Goal: Task Accomplishment & Management: Use online tool/utility

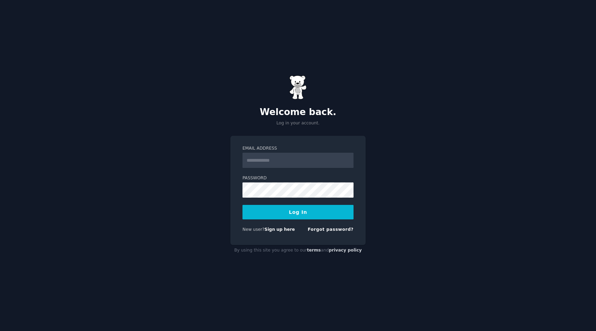
click at [293, 153] on input "Email Address" at bounding box center [298, 160] width 111 height 15
click at [264, 158] on input "Email Address" at bounding box center [298, 160] width 111 height 15
click at [243, 205] on button "Log In" at bounding box center [298, 212] width 111 height 14
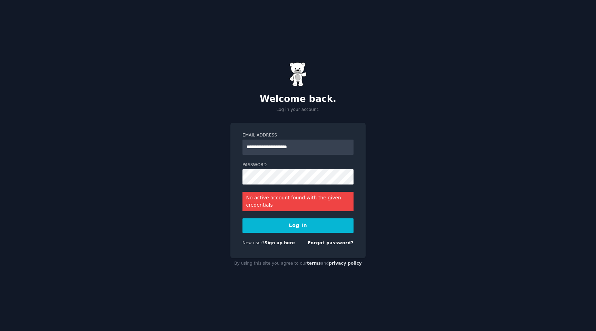
click at [441, 169] on div "**********" at bounding box center [298, 165] width 596 height 331
click at [320, 146] on input "**********" at bounding box center [298, 146] width 111 height 15
click at [305, 219] on button "Log In" at bounding box center [298, 225] width 111 height 14
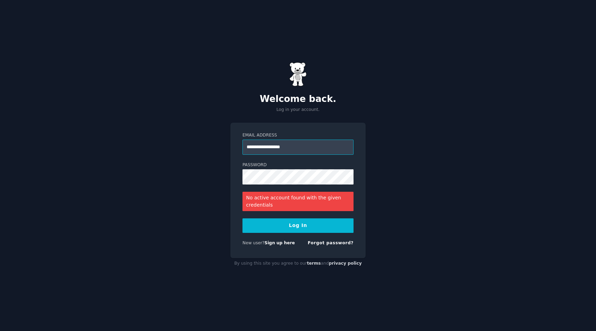
click at [296, 149] on input "**********" at bounding box center [298, 146] width 111 height 15
type input "**********"
click at [277, 245] on div "New user? Sign up here" at bounding box center [269, 243] width 52 height 6
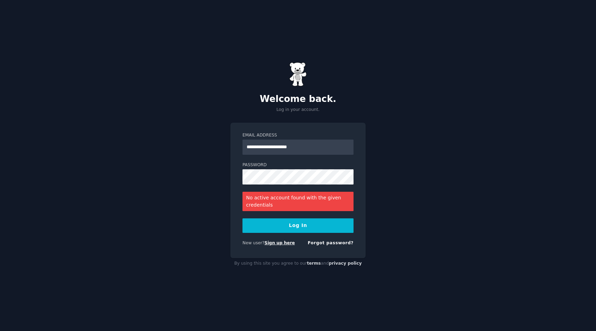
click at [278, 242] on link "Sign up here" at bounding box center [280, 242] width 30 height 5
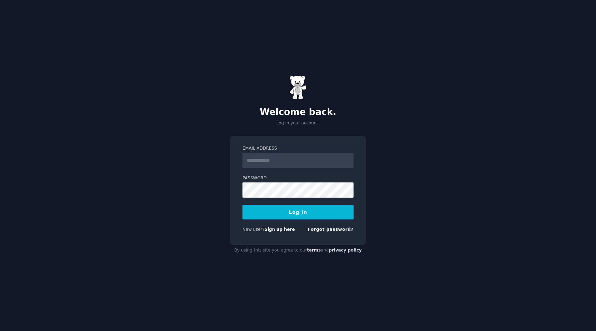
click at [301, 141] on div "Email Address Password Log In New user? Sign up here Forgot password?" at bounding box center [298, 190] width 135 height 109
click at [301, 157] on input "Email Address" at bounding box center [298, 160] width 111 height 15
type input "**********"
click at [326, 161] on input "**********" at bounding box center [298, 160] width 111 height 15
click at [292, 207] on button "Log In" at bounding box center [298, 212] width 111 height 14
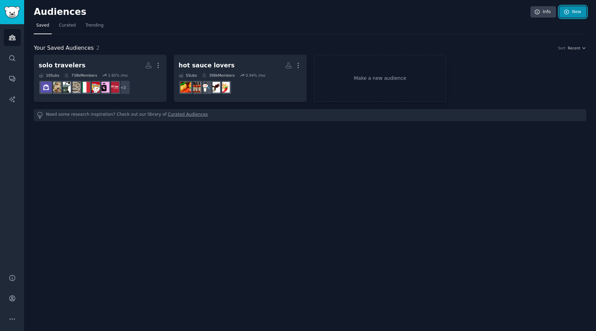
click at [573, 17] on link "New" at bounding box center [573, 12] width 27 height 12
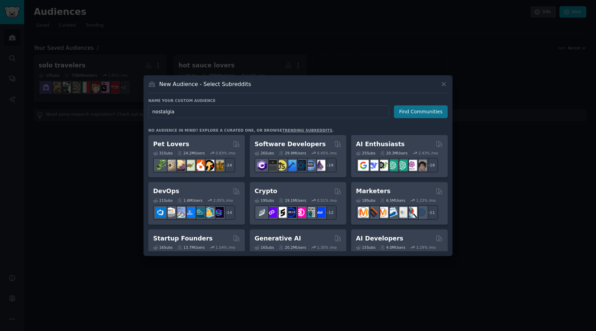
type input "nostalgia"
click at [432, 111] on button "Find Communities" at bounding box center [421, 111] width 54 height 13
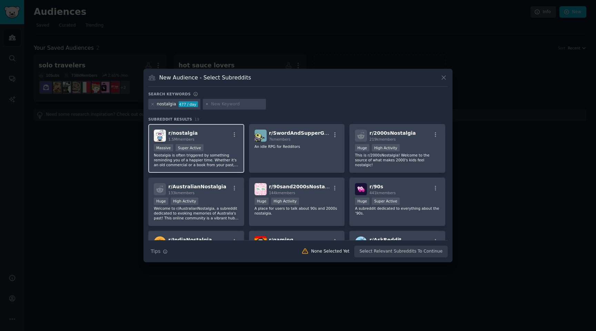
click at [222, 130] on div "r/ nostalgia 1.5M members" at bounding box center [196, 135] width 85 height 12
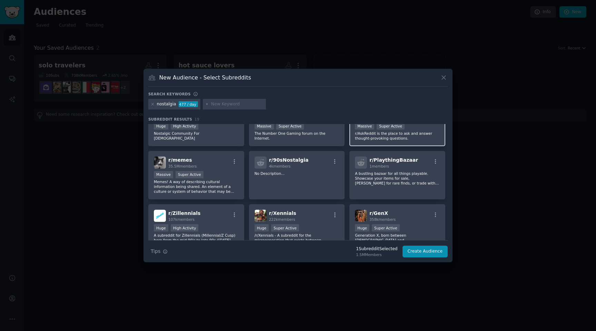
scroll to position [147, 0]
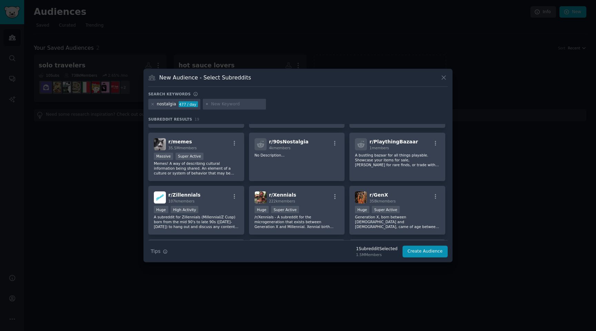
click at [219, 101] on input "text" at bounding box center [237, 104] width 52 height 6
paste input "griefsupport"
type input "griefsupport"
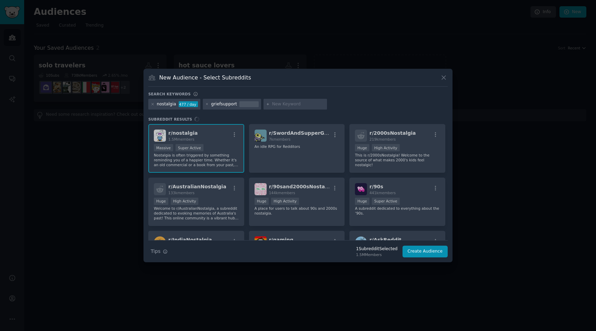
click at [226, 150] on div "r/ nostalgia 1.5M members Massive Super Active Nostalgia is often triggered by …" at bounding box center [298, 182] width 300 height 116
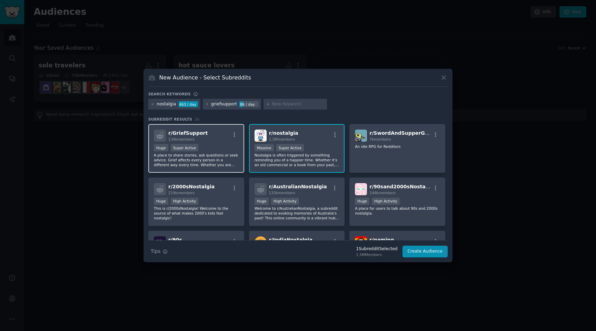
click at [217, 150] on div ">= 95th percentile for submissions / day Huge Super Active" at bounding box center [196, 148] width 85 height 9
click at [325, 143] on div "r/ nostalgia 1.5M members >= 95th percentile for submissions / day Massive Supe…" at bounding box center [297, 148] width 96 height 49
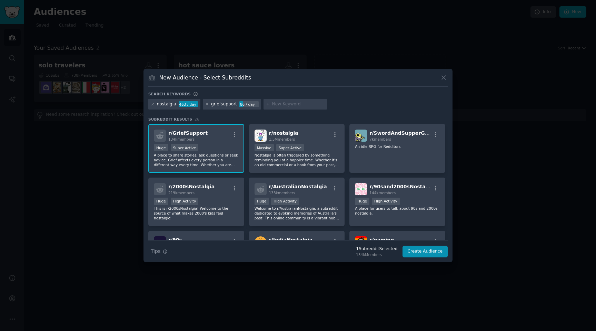
click at [153, 104] on icon at bounding box center [153, 104] width 4 height 4
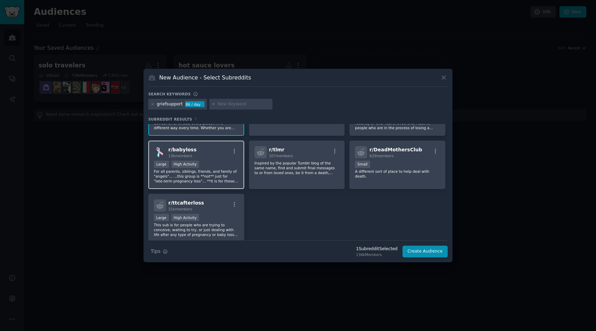
scroll to position [40, 0]
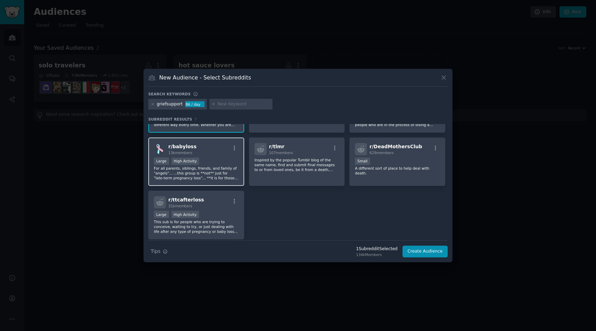
click at [216, 172] on p "For all parents, siblings, friends, and family of "angels"... ...this group is …" at bounding box center [196, 173] width 85 height 14
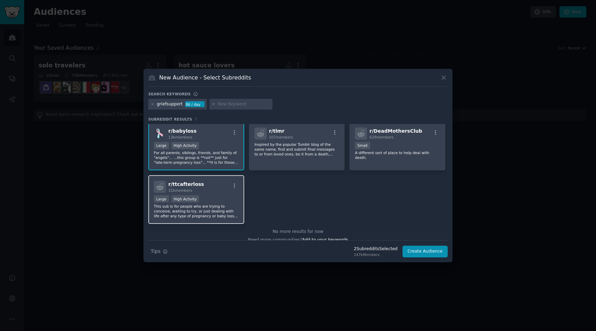
scroll to position [63, 0]
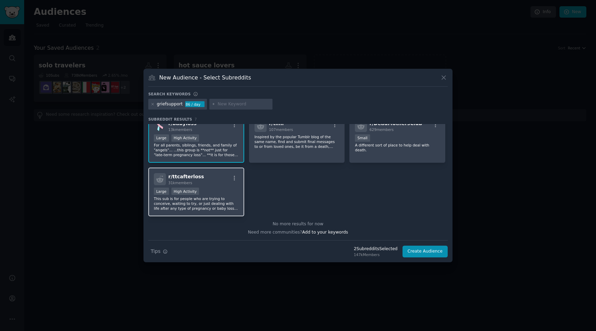
click at [217, 209] on p "This sub is for people who are trying to conceive, waiting to try, or just deal…" at bounding box center [196, 203] width 85 height 14
click at [234, 105] on input "text" at bounding box center [244, 104] width 52 height 6
paste input "petloss"
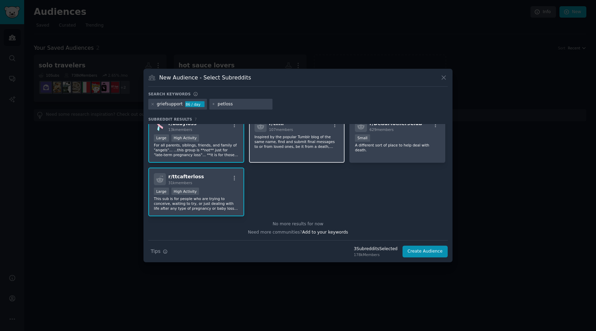
type input "petloss"
click at [286, 143] on p "Inspired by the popular Tumblr blog of the same name, find and submit final mes…" at bounding box center [297, 141] width 85 height 14
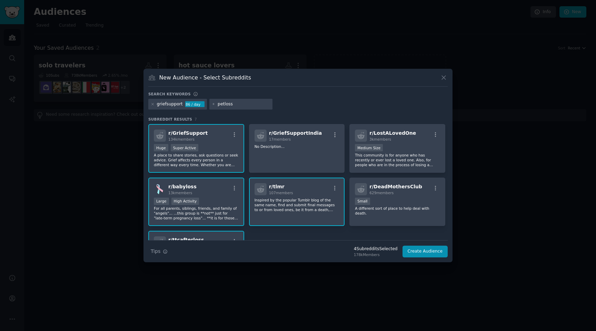
click at [310, 101] on div "griefsupport 86 / day petloss" at bounding box center [298, 105] width 300 height 13
click at [245, 101] on input "petloss" at bounding box center [244, 104] width 52 height 6
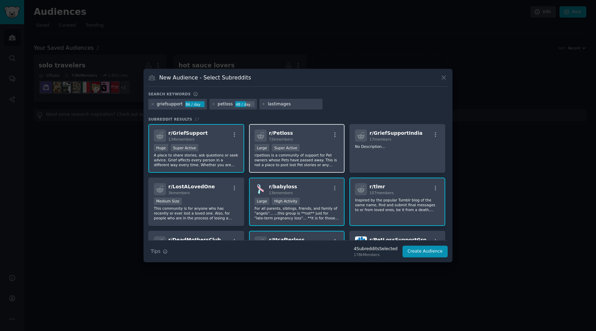
type input "lastimages"
click at [303, 136] on div "r/ Petloss 72k members" at bounding box center [297, 135] width 85 height 12
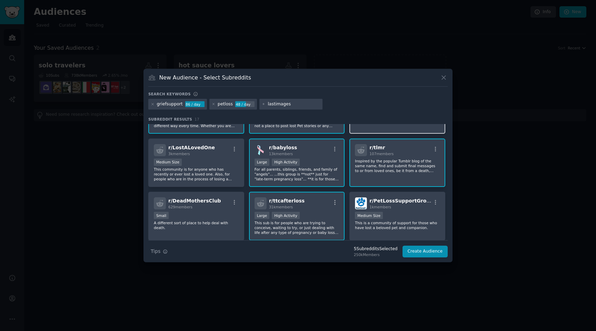
scroll to position [40, 0]
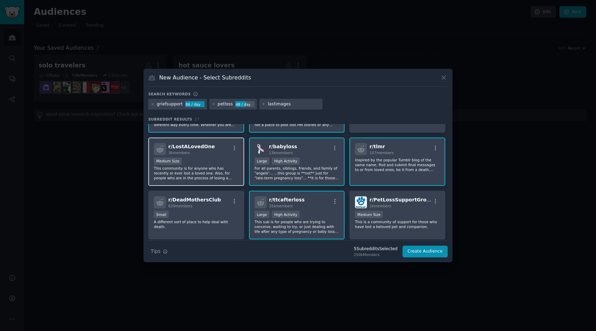
click at [215, 167] on p "This community is for anyone who has recently or ever lost a loved one. Also, f…" at bounding box center [196, 173] width 85 height 14
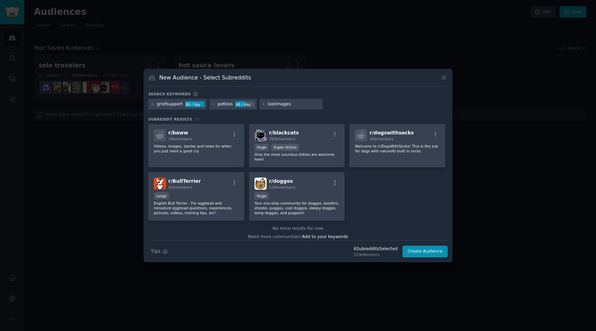
scroll to position [210, 0]
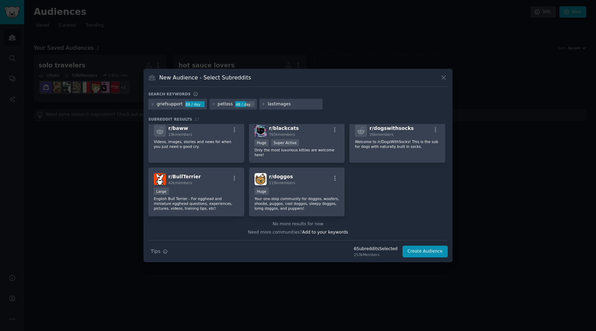
click at [292, 99] on div "lastimages" at bounding box center [291, 104] width 63 height 11
click at [290, 102] on input "lastimages" at bounding box center [294, 104] width 52 height 6
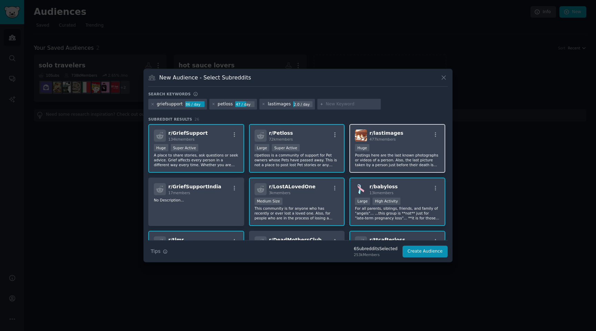
click at [407, 164] on p "Postings here are the last known photographs or videos of a person. Also, the l…" at bounding box center [397, 160] width 85 height 14
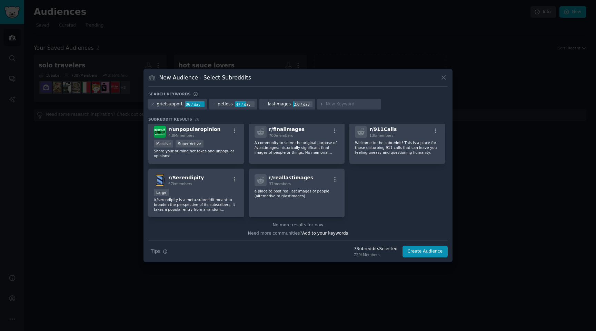
scroll to position [369, 0]
click at [332, 102] on input "text" at bounding box center [352, 104] width 52 height 6
paste input "OldSchoolCool"
type input "OldSchoolCool"
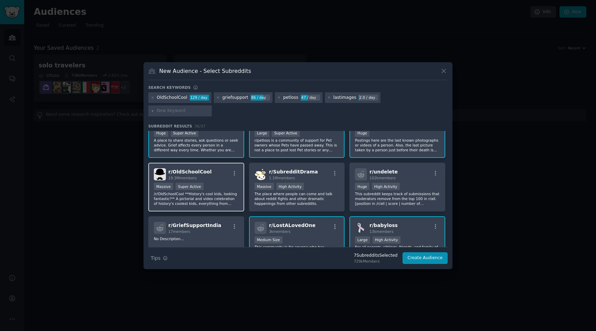
scroll to position [22, 0]
click at [236, 196] on p "/r/OldSchoolCool **History's cool kids, looking fantastic!** A pictorial and vi…" at bounding box center [196, 197] width 85 height 14
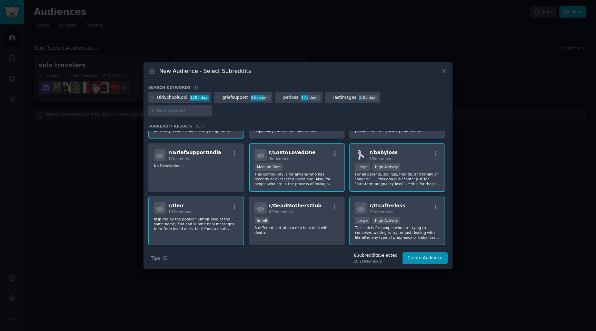
scroll to position [0, 0]
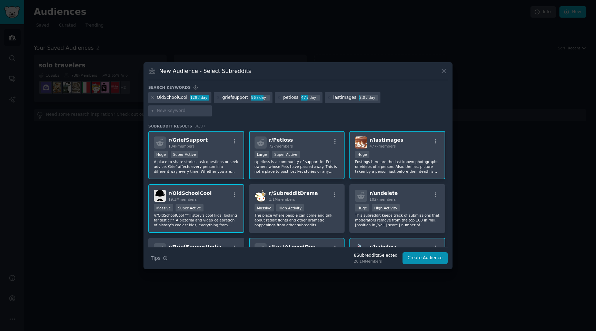
click at [221, 192] on div "r/ OldSchoolCool 19.3M members" at bounding box center [196, 195] width 85 height 12
click at [386, 137] on span "r/ lastimages" at bounding box center [387, 140] width 34 height 6
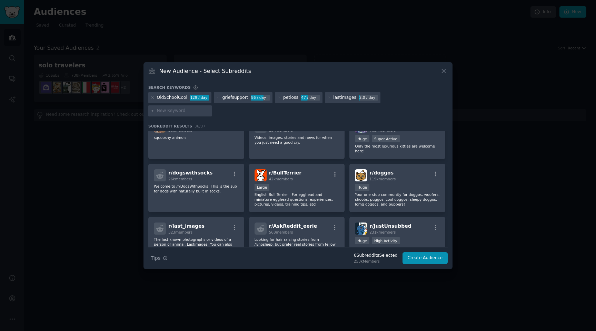
scroll to position [279, 0]
click at [430, 252] on button "Create Audience" at bounding box center [426, 258] width 46 height 12
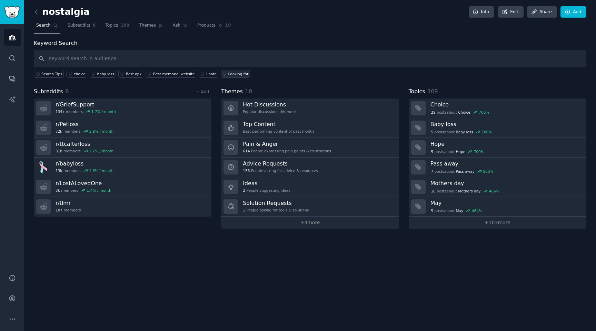
click at [228, 75] on div "Looking for" at bounding box center [238, 73] width 20 height 5
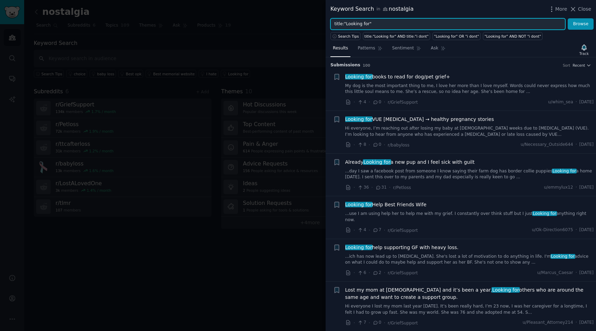
click at [368, 25] on input "title:"Looking for"" at bounding box center [448, 24] width 235 height 12
click at [387, 27] on input "title:"Looking for"" at bounding box center [448, 24] width 235 height 12
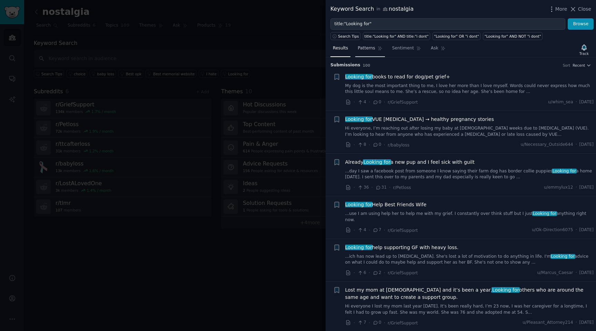
click at [358, 49] on span "Patterns" at bounding box center [366, 48] width 17 height 6
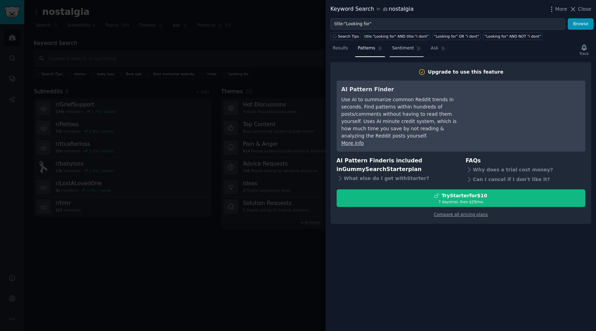
click at [400, 46] on span "Sentiment" at bounding box center [403, 48] width 22 height 6
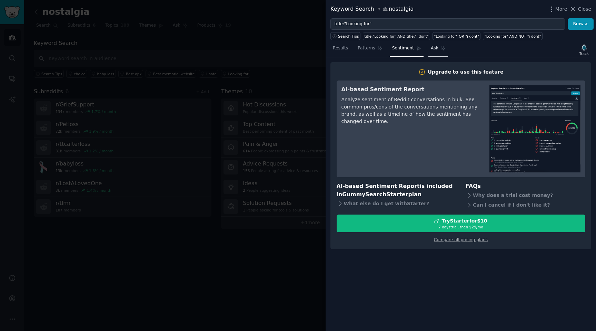
click at [437, 47] on link "Ask" at bounding box center [439, 50] width 20 height 14
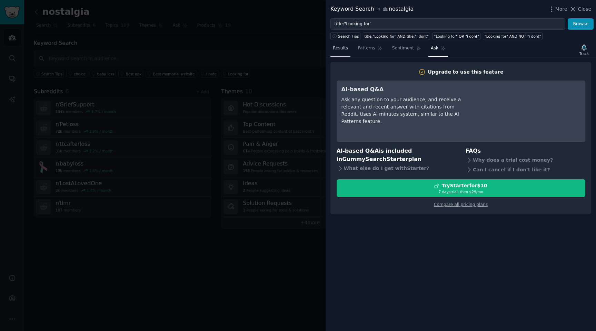
click at [342, 52] on link "Results" at bounding box center [341, 50] width 20 height 14
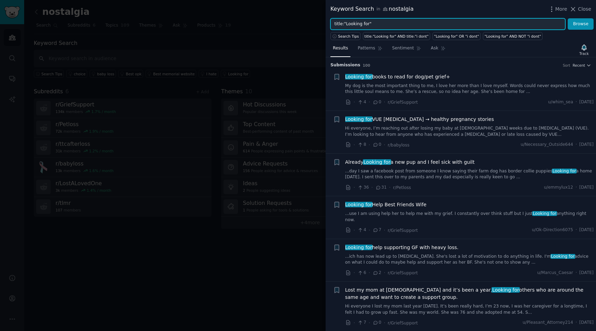
click at [391, 23] on input "title:"Looking for"" at bounding box center [448, 24] width 235 height 12
click at [568, 18] on button "Browse" at bounding box center [581, 24] width 26 height 12
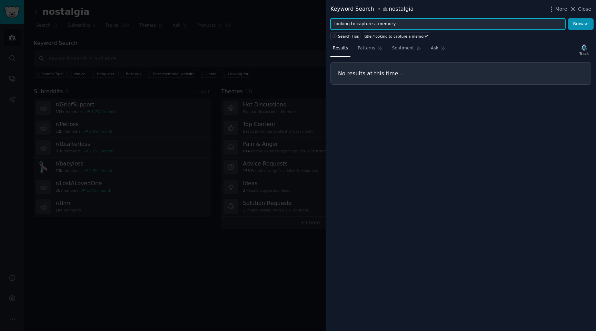
click at [378, 24] on input "looking to capture a memory" at bounding box center [448, 24] width 235 height 12
click at [568, 18] on button "Browse" at bounding box center [581, 24] width 26 height 12
click at [344, 34] on span "Search Tips" at bounding box center [348, 36] width 21 height 5
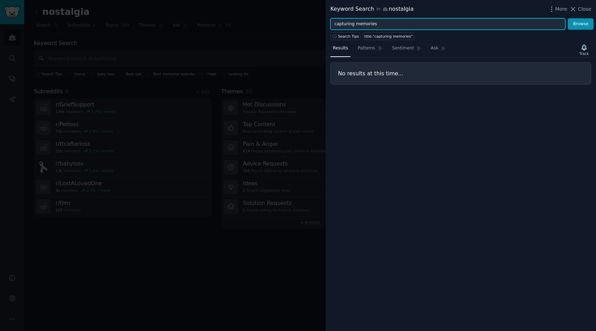
click at [383, 28] on input "capturing memories" at bounding box center [448, 24] width 235 height 12
type input "p"
click at [568, 18] on button "Browse" at bounding box center [581, 24] width 26 height 12
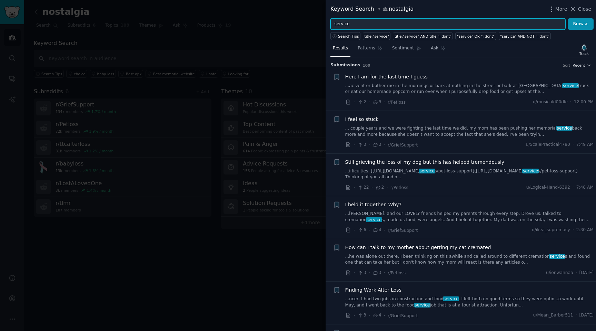
click at [393, 22] on input "service" at bounding box center [448, 24] width 235 height 12
type input "my dad"
click at [568, 18] on button "Browse" at bounding box center [581, 24] width 26 height 12
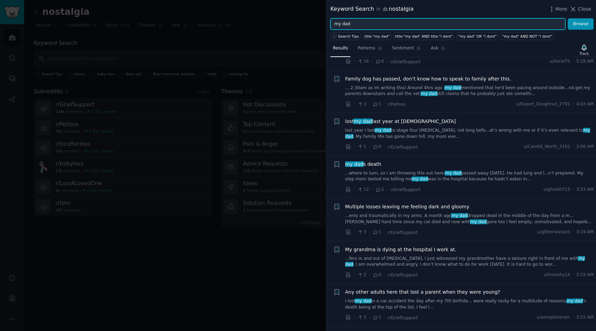
scroll to position [517, 0]
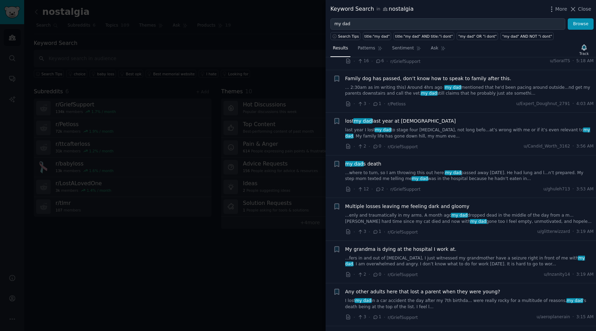
click at [455, 127] on link "last year I lost my dad to stage four pancreatic cancer, not long befo...at’s w…" at bounding box center [469, 133] width 249 height 12
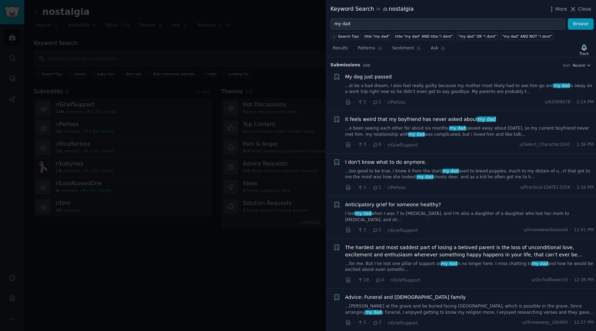
click at [374, 31] on div "Search Tips title:"my dad" title:"my dad" AND title:"i dont" "my dad" OR "i don…" at bounding box center [461, 35] width 271 height 10
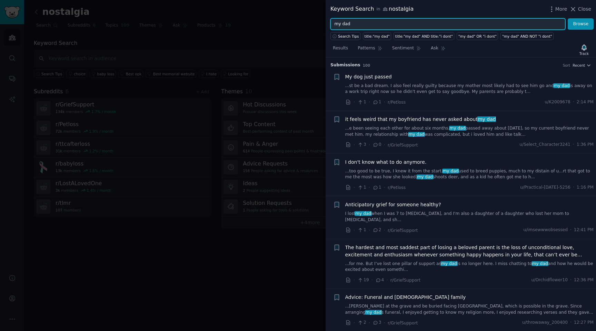
click at [374, 26] on input "my dad" at bounding box center [448, 24] width 235 height 12
